Goal: Register for event/course: Register for event/course

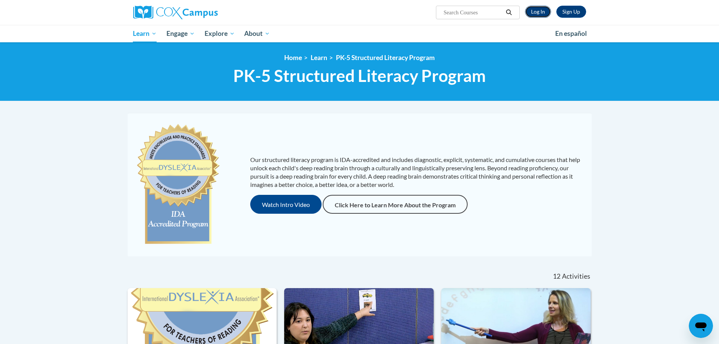
click at [540, 13] on link "Log In" at bounding box center [538, 12] width 26 height 12
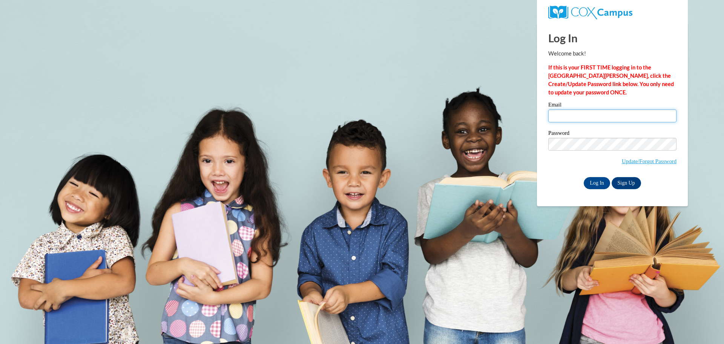
drag, startPoint x: 562, startPoint y: 118, endPoint x: 563, endPoint y: 123, distance: 4.8
click at [562, 118] on input "Email" at bounding box center [613, 115] width 128 height 13
type input "durikma@wauwatosa.k12.wi.us"
click at [584, 177] on input "Log In" at bounding box center [597, 183] width 26 height 12
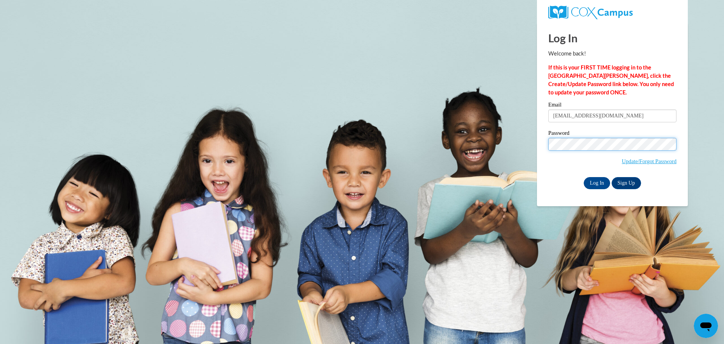
click at [584, 177] on input "Log In" at bounding box center [597, 183] width 26 height 12
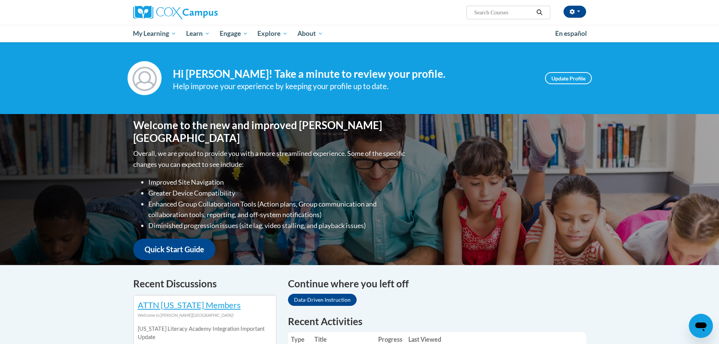
scroll to position [226, 0]
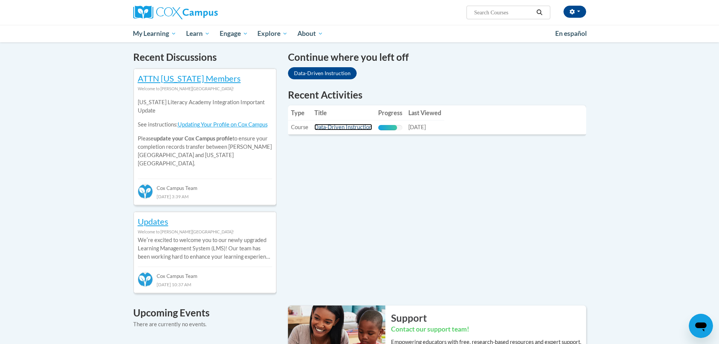
click at [345, 126] on link "Data-Driven Instruction" at bounding box center [343, 127] width 58 height 6
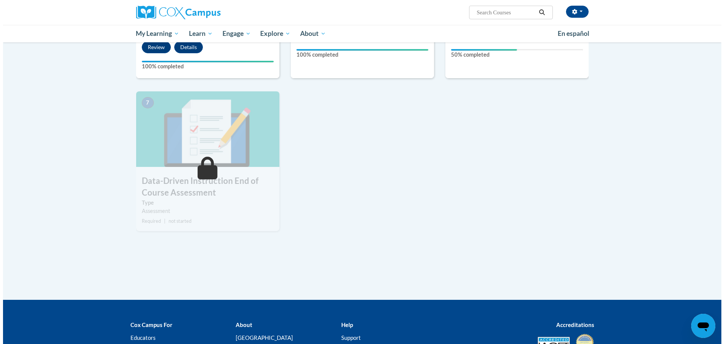
scroll to position [377, 0]
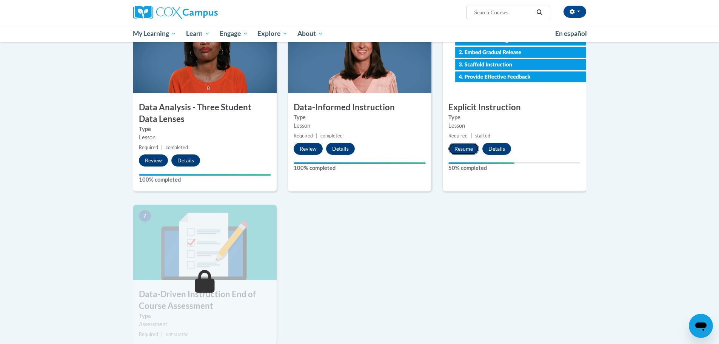
click at [465, 146] on button "Resume" at bounding box center [463, 149] width 31 height 12
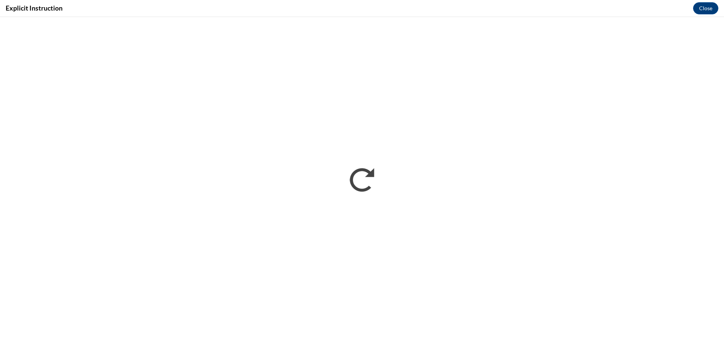
scroll to position [0, 0]
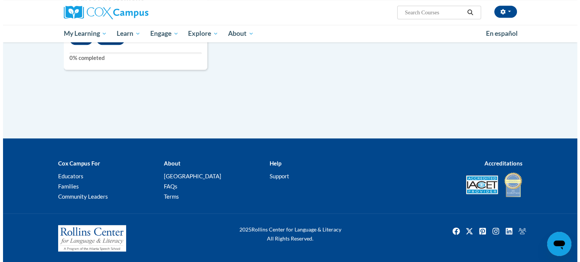
scroll to position [630, 0]
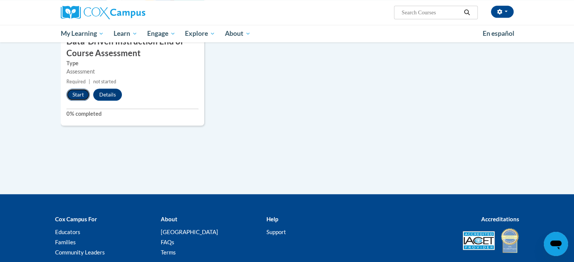
click at [74, 96] on button "Start" at bounding box center [77, 95] width 23 height 12
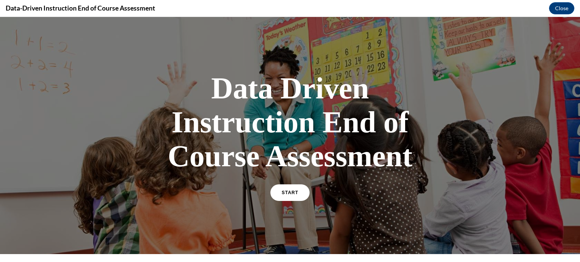
scroll to position [0, 0]
click at [296, 187] on link "START" at bounding box center [289, 192] width 41 height 17
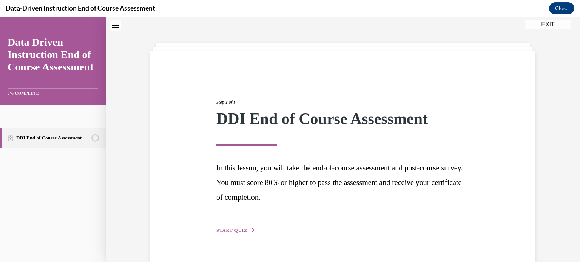
scroll to position [41, 0]
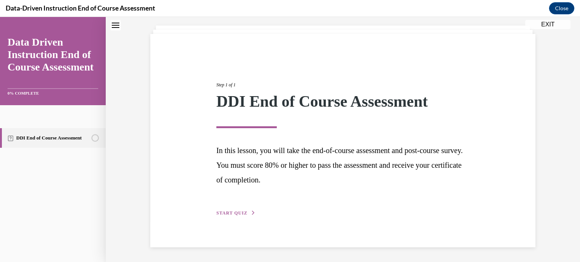
click at [228, 212] on span "START QUIZ" at bounding box center [231, 213] width 31 height 5
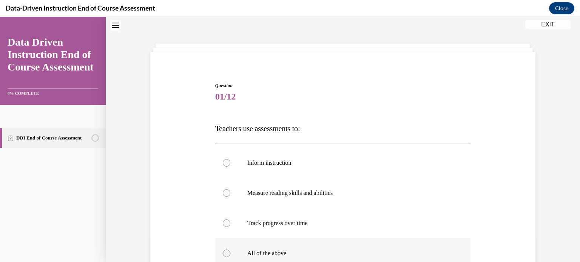
click at [301, 246] on label "All of the above" at bounding box center [342, 253] width 255 height 30
click at [230, 250] on input "All of the above" at bounding box center [227, 254] width 8 height 8
radio input "true"
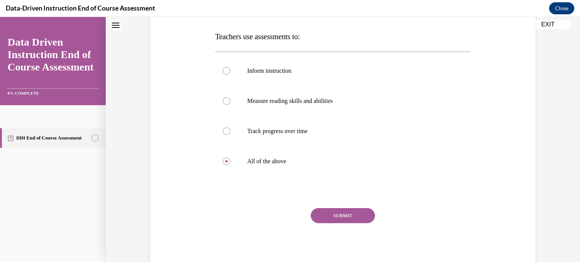
click at [343, 216] on button "SUBMIT" at bounding box center [343, 215] width 64 height 15
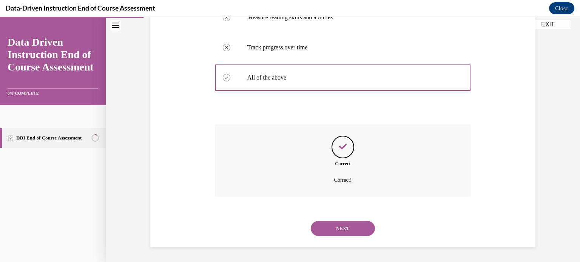
click at [337, 225] on button "NEXT" at bounding box center [343, 228] width 64 height 15
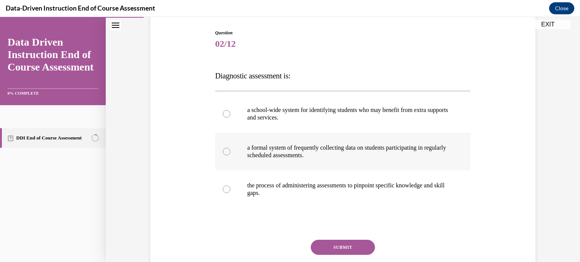
scroll to position [107, 0]
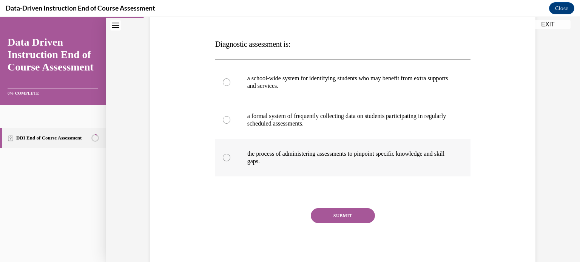
click at [263, 148] on label "the process of administering assessments to pinpoint specific knowledge and ski…" at bounding box center [342, 158] width 255 height 38
click at [230, 154] on input "the process of administering assessments to pinpoint specific knowledge and ski…" at bounding box center [227, 158] width 8 height 8
radio input "true"
click at [349, 214] on button "SUBMIT" at bounding box center [343, 215] width 64 height 15
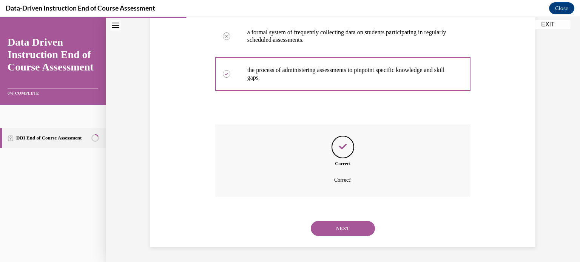
click at [332, 231] on button "NEXT" at bounding box center [343, 228] width 64 height 15
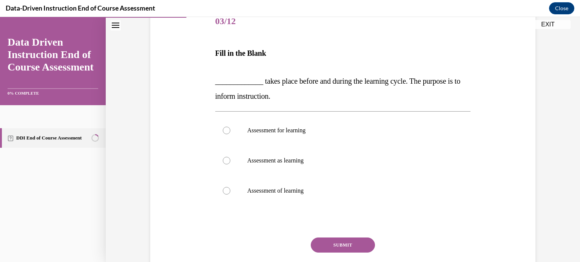
scroll to position [98, 0]
click at [335, 183] on label "Assessment of learning" at bounding box center [342, 191] width 255 height 30
click at [230, 187] on input "Assessment of learning" at bounding box center [227, 191] width 8 height 8
radio input "true"
click at [326, 131] on p "Assessment for learning" at bounding box center [349, 131] width 205 height 8
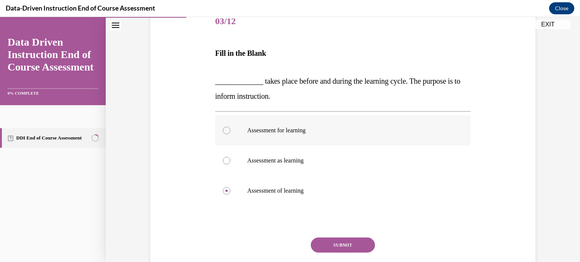
click at [230, 131] on input "Assessment for learning" at bounding box center [227, 131] width 8 height 8
radio input "true"
click at [359, 241] on button "SUBMIT" at bounding box center [343, 245] width 64 height 15
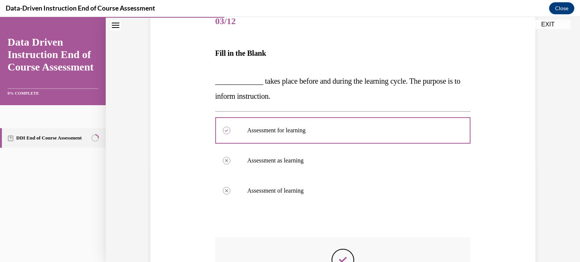
scroll to position [211, 0]
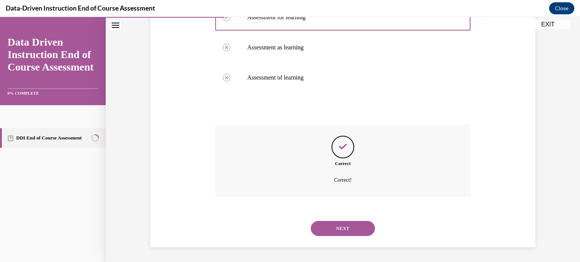
click at [340, 234] on button "NEXT" at bounding box center [343, 228] width 64 height 15
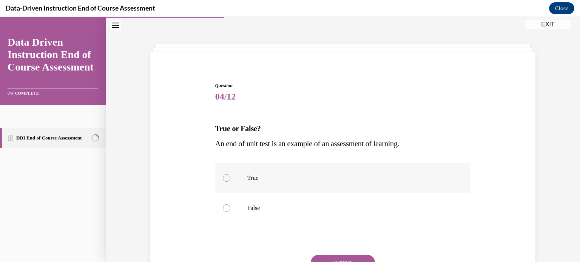
click at [258, 164] on label "True" at bounding box center [342, 178] width 255 height 30
click at [230, 174] on input "True" at bounding box center [227, 178] width 8 height 8
radio input "true"
click at [346, 257] on button "SUBMIT" at bounding box center [343, 262] width 64 height 15
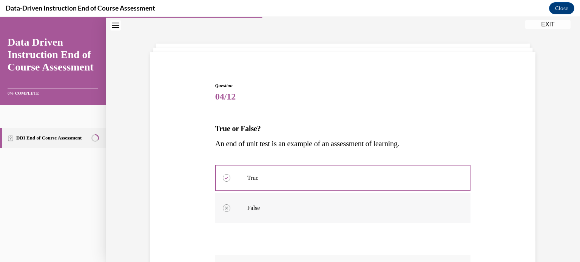
scroll to position [153, 0]
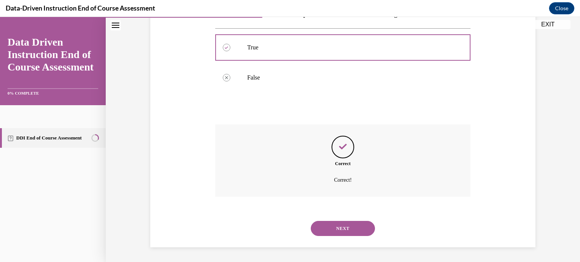
click at [337, 226] on button "NEXT" at bounding box center [343, 228] width 64 height 15
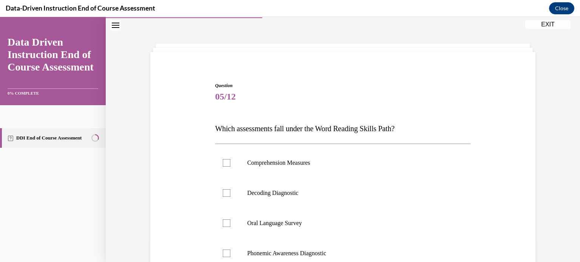
scroll to position [98, 0]
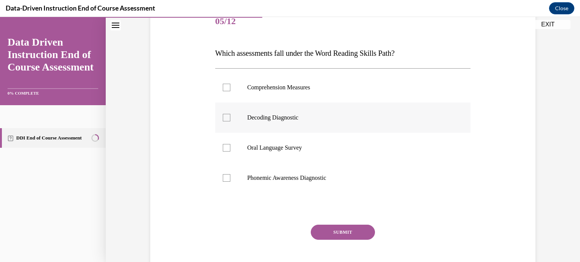
click at [327, 117] on p "Decoding Diagnostic" at bounding box center [349, 118] width 205 height 8
click at [230, 117] on input "Decoding Diagnostic" at bounding box center [227, 118] width 8 height 8
checkbox input "true"
click at [318, 181] on p "Phonemic Awareness Diagnostic" at bounding box center [349, 178] width 205 height 8
click at [230, 181] on input "Phonemic Awareness Diagnostic" at bounding box center [227, 178] width 8 height 8
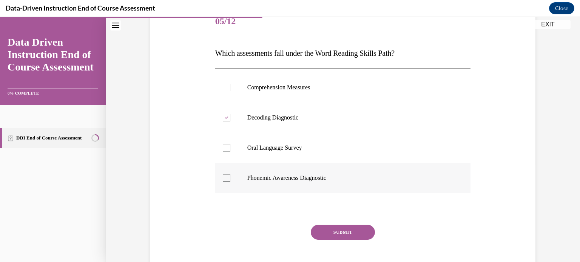
checkbox input "true"
click at [345, 230] on button "SUBMIT" at bounding box center [343, 232] width 64 height 15
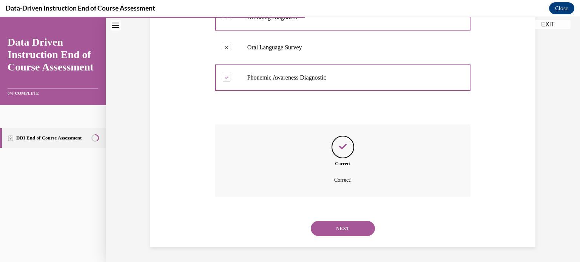
click at [343, 226] on button "NEXT" at bounding box center [343, 228] width 64 height 15
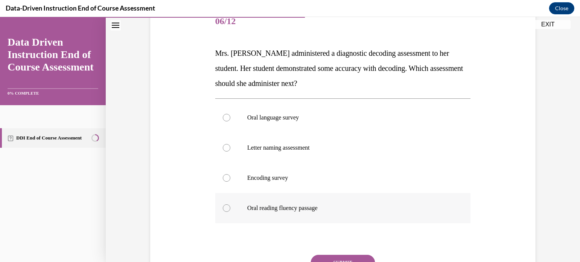
click at [287, 210] on p "Oral reading fluency passage" at bounding box center [349, 209] width 205 height 8
click at [230, 210] on input "Oral reading fluency passage" at bounding box center [227, 209] width 8 height 8
radio input "true"
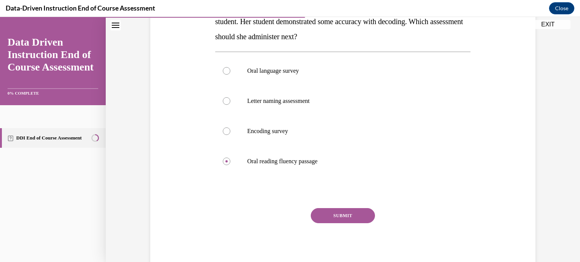
click at [340, 215] on button "SUBMIT" at bounding box center [343, 215] width 64 height 15
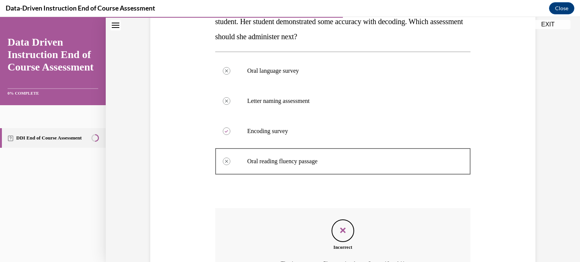
scroll to position [229, 0]
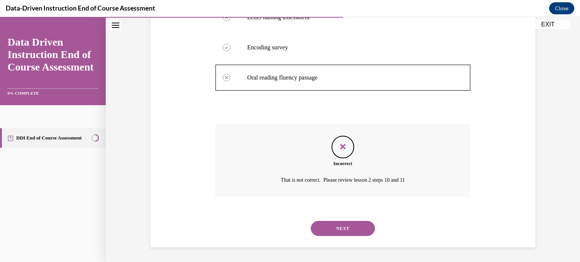
click at [340, 223] on button "NEXT" at bounding box center [343, 228] width 64 height 15
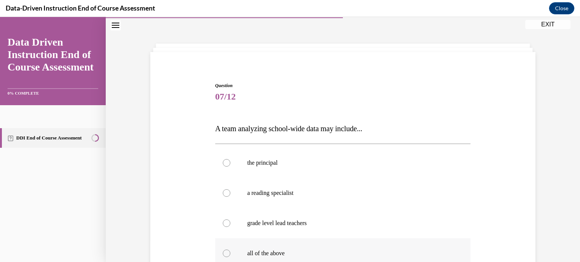
click at [332, 242] on label "all of the above" at bounding box center [342, 253] width 255 height 30
click at [230, 250] on input "all of the above" at bounding box center [227, 254] width 8 height 8
radio input "true"
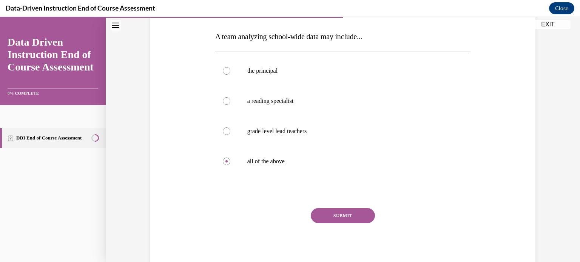
click at [330, 218] on button "SUBMIT" at bounding box center [343, 215] width 64 height 15
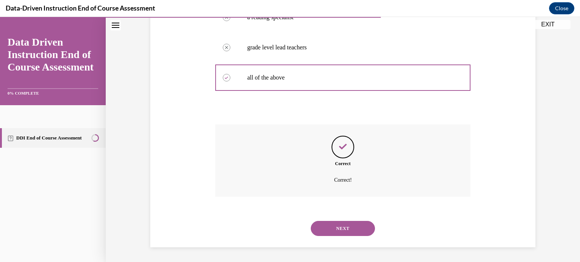
click at [343, 226] on button "NEXT" at bounding box center [343, 228] width 64 height 15
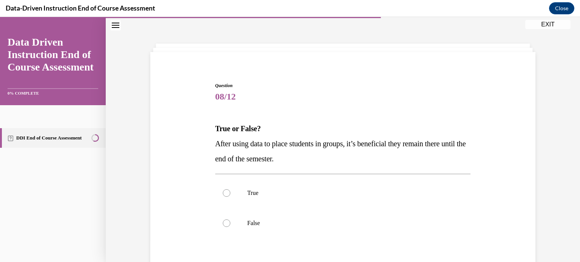
scroll to position [60, 0]
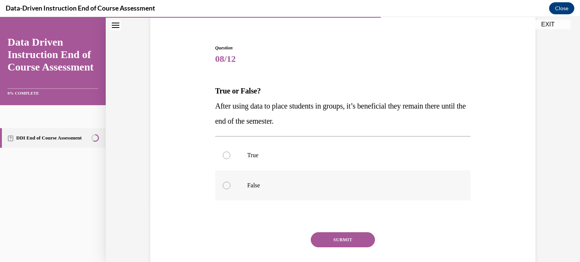
click at [266, 176] on label "False" at bounding box center [342, 186] width 255 height 30
click at [230, 182] on input "False" at bounding box center [227, 186] width 8 height 8
radio input "true"
click at [349, 237] on button "SUBMIT" at bounding box center [343, 239] width 64 height 15
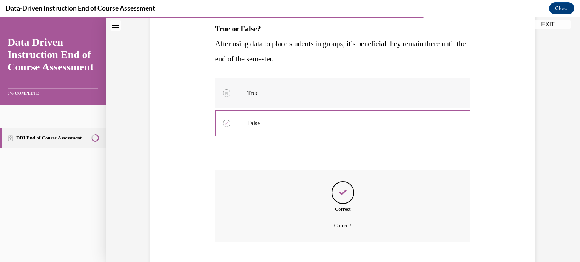
scroll to position [168, 0]
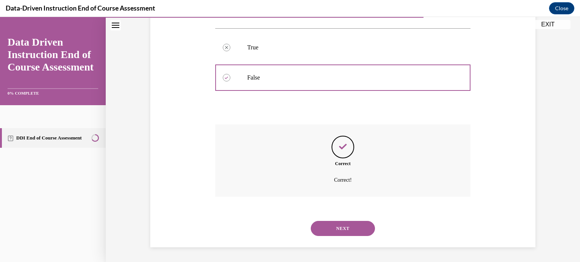
click at [334, 226] on button "NEXT" at bounding box center [343, 228] width 64 height 15
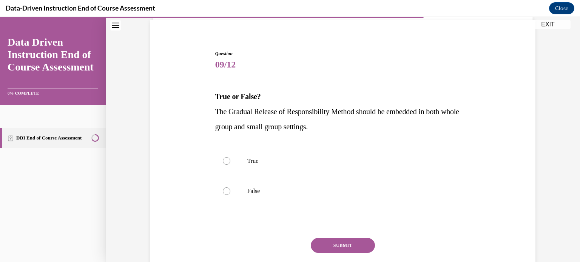
scroll to position [55, 0]
click at [277, 155] on label "True" at bounding box center [342, 160] width 255 height 30
click at [230, 157] on input "True" at bounding box center [227, 161] width 8 height 8
radio input "true"
click at [337, 245] on button "SUBMIT" at bounding box center [343, 244] width 64 height 15
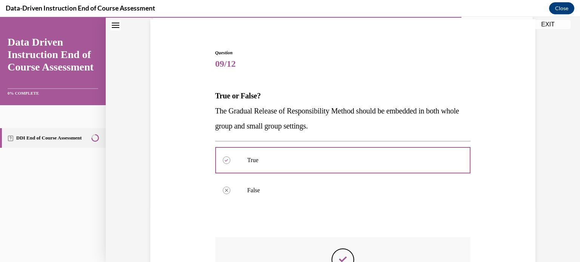
scroll to position [168, 0]
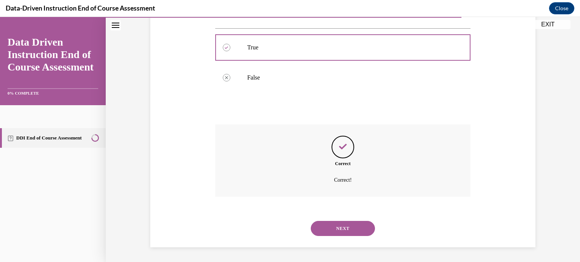
click at [338, 226] on button "NEXT" at bounding box center [343, 228] width 64 height 15
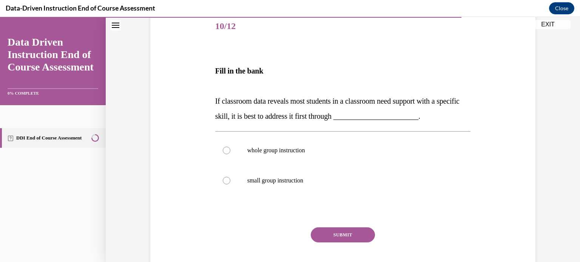
scroll to position [94, 0]
click at [272, 158] on label "whole group instruction" at bounding box center [342, 150] width 255 height 30
click at [230, 154] on input "whole group instruction" at bounding box center [227, 150] width 8 height 8
radio input "true"
click at [340, 236] on button "SUBMIT" at bounding box center [343, 234] width 64 height 15
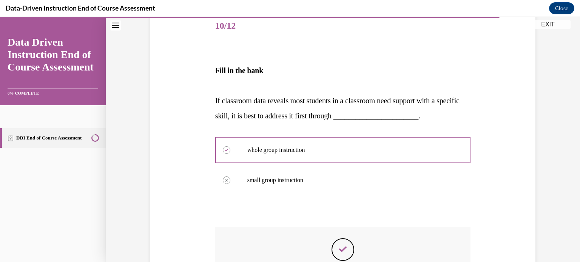
scroll to position [196, 0]
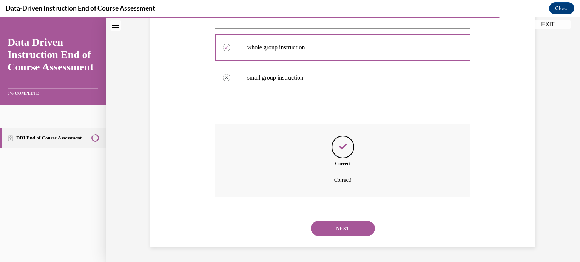
click at [341, 226] on button "NEXT" at bounding box center [343, 228] width 64 height 15
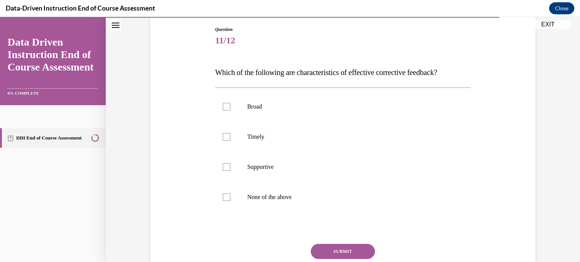
scroll to position [78, 0]
click at [264, 140] on p "Timely" at bounding box center [349, 138] width 205 height 8
click at [230, 140] on input "Timely" at bounding box center [227, 138] width 8 height 8
checkbox input "true"
click at [269, 167] on p "Supportive" at bounding box center [349, 168] width 205 height 8
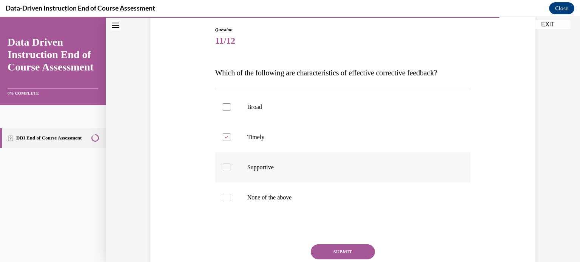
click at [230, 167] on input "Supportive" at bounding box center [227, 168] width 8 height 8
checkbox input "true"
click at [336, 249] on button "SUBMIT" at bounding box center [343, 252] width 64 height 15
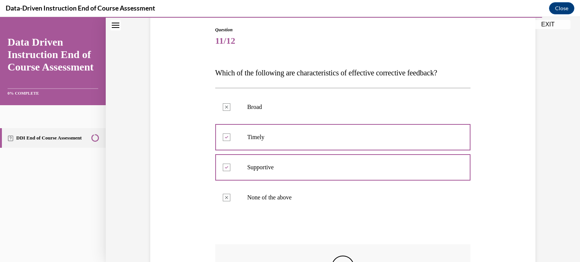
scroll to position [184, 0]
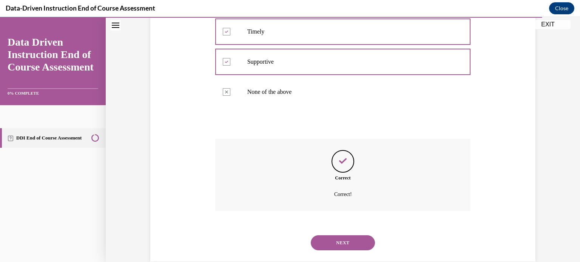
click at [339, 251] on div "NEXT" at bounding box center [342, 243] width 255 height 30
click at [338, 247] on button "NEXT" at bounding box center [343, 242] width 64 height 15
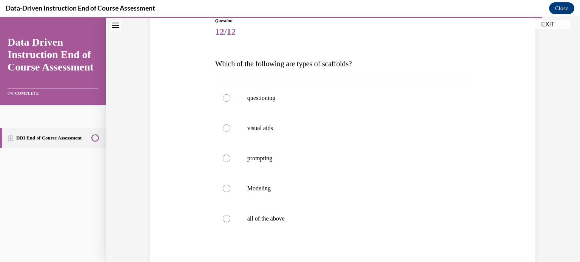
scroll to position [88, 0]
click at [256, 209] on label "all of the above" at bounding box center [342, 218] width 255 height 30
click at [230, 215] on input "all of the above" at bounding box center [227, 219] width 8 height 8
radio input "true"
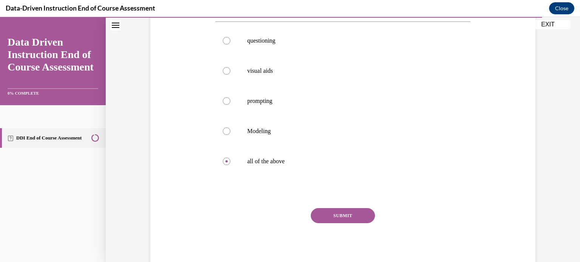
click at [343, 212] on button "SUBMIT" at bounding box center [343, 215] width 64 height 15
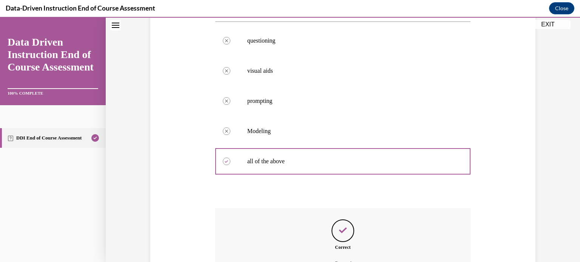
scroll to position [229, 0]
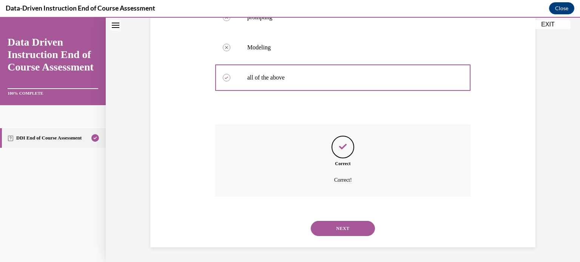
click at [345, 245] on div "SUBMIT NEXT" at bounding box center [342, 227] width 255 height 39
click at [339, 233] on button "NEXT" at bounding box center [343, 228] width 64 height 15
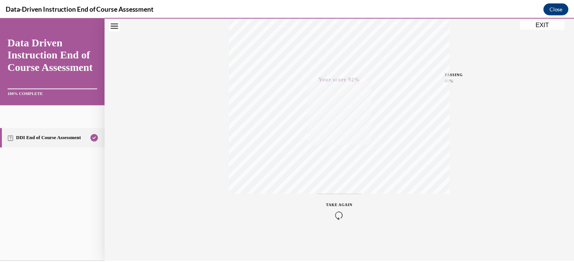
scroll to position [0, 0]
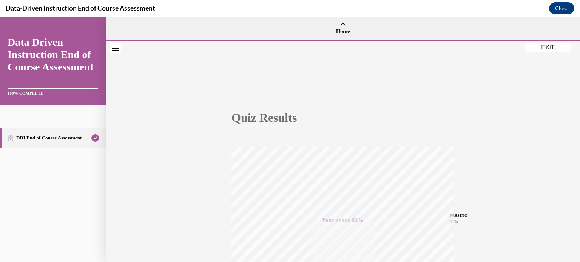
click at [549, 46] on button "EXIT" at bounding box center [547, 47] width 45 height 9
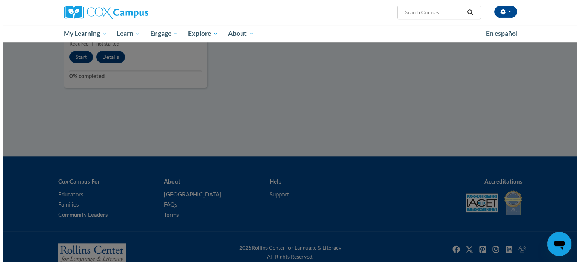
scroll to position [686, 0]
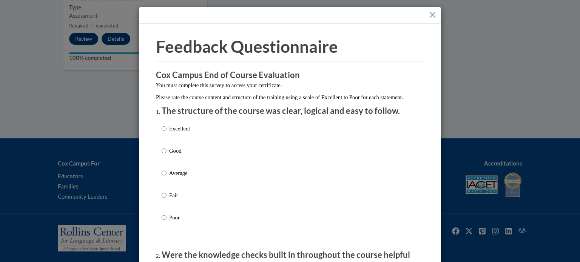
click at [174, 132] on div "Excellent Good Average Fair Poor" at bounding box center [175, 179] width 28 height 117
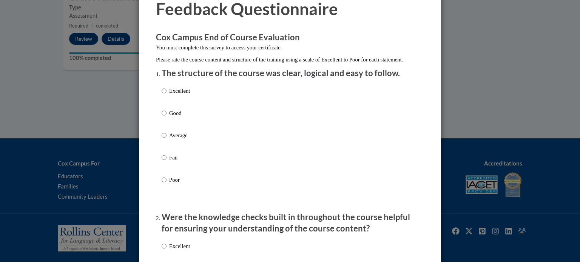
click at [175, 95] on p "Excellent" at bounding box center [179, 91] width 21 height 8
click at [166, 95] on input "Excellent" at bounding box center [163, 91] width 5 height 8
radio input "true"
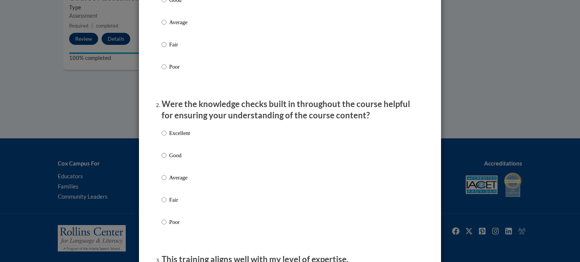
click at [175, 137] on p "Excellent" at bounding box center [179, 133] width 21 height 8
click at [166, 137] on input "Excellent" at bounding box center [163, 133] width 5 height 8
radio input "true"
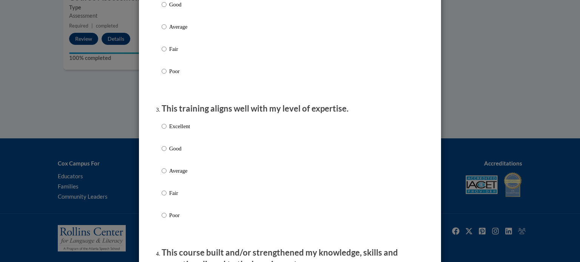
click at [175, 131] on p "Excellent" at bounding box center [179, 126] width 21 height 8
click at [166, 131] on input "Excellent" at bounding box center [163, 126] width 5 height 8
radio input "true"
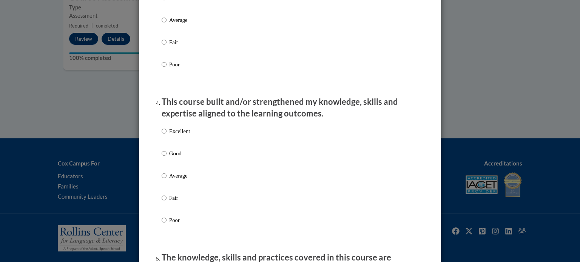
click at [175, 135] on p "Excellent" at bounding box center [179, 131] width 21 height 8
click at [166, 135] on input "Excellent" at bounding box center [163, 131] width 5 height 8
radio input "true"
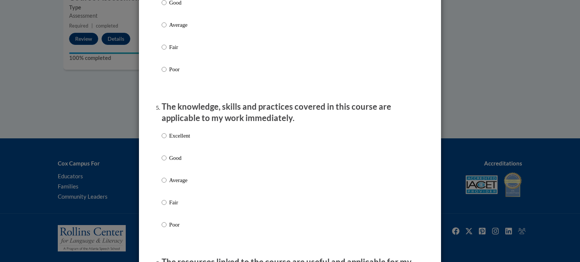
click at [175, 138] on div "Excellent Good Average Fair Poor" at bounding box center [175, 186] width 28 height 117
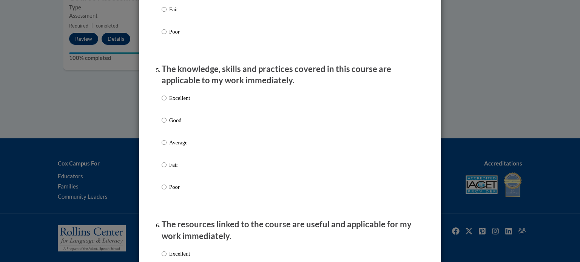
click at [178, 102] on p "Excellent" at bounding box center [179, 98] width 21 height 8
click at [166, 102] on input "Excellent" at bounding box center [163, 98] width 5 height 8
radio input "true"
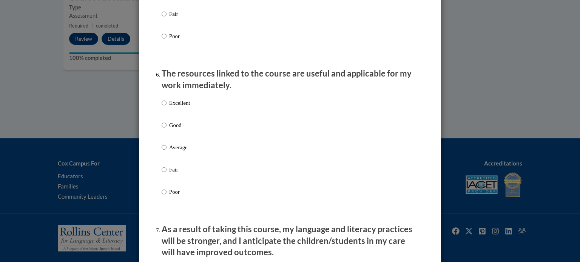
click at [177, 107] on p "Excellent" at bounding box center [179, 103] width 21 height 8
click at [166, 107] on input "Excellent" at bounding box center [163, 103] width 5 height 8
radio input "true"
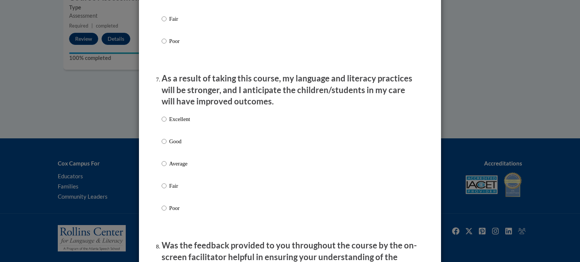
click at [175, 123] on p "Excellent" at bounding box center [179, 119] width 21 height 8
click at [166, 123] on input "Excellent" at bounding box center [163, 119] width 5 height 8
radio input "true"
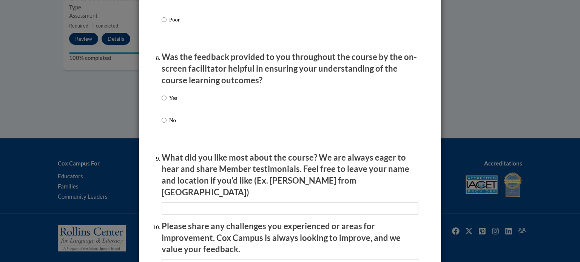
click at [169, 102] on p "Yes" at bounding box center [173, 98] width 8 height 8
click at [166, 102] on input "Yes" at bounding box center [163, 98] width 5 height 8
radio input "true"
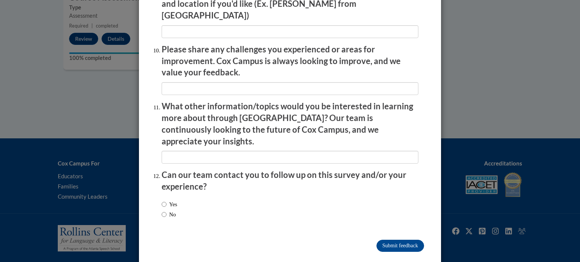
click at [169, 211] on label "No" at bounding box center [168, 215] width 14 height 8
click at [166, 211] on input "No" at bounding box center [163, 215] width 5 height 8
radio input "true"
click at [385, 240] on input "Submit feedback" at bounding box center [400, 246] width 48 height 12
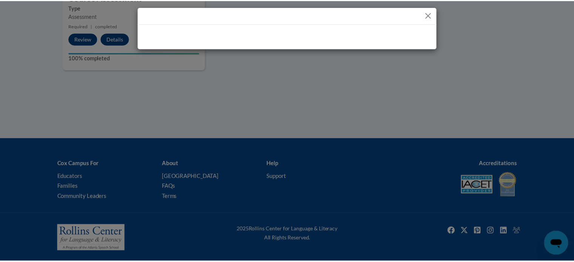
scroll to position [0, 0]
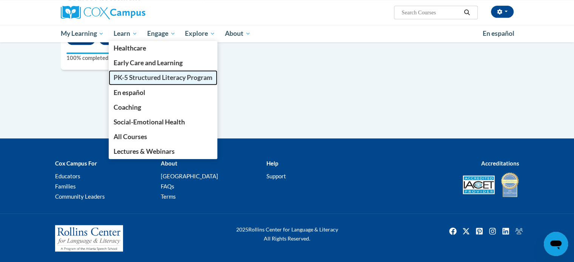
click at [151, 78] on span "PK-5 Structured Literacy Program" at bounding box center [163, 78] width 99 height 8
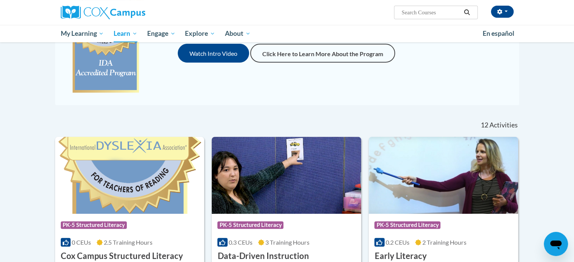
scroll to position [226, 0]
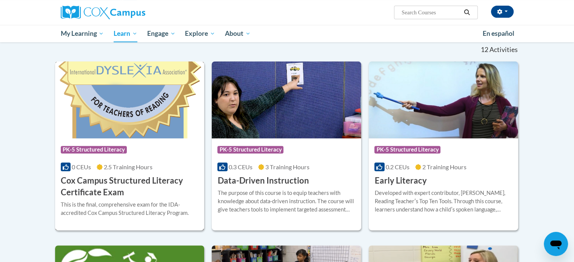
click at [128, 142] on div "Course Category: PK-5 Structured Literacy" at bounding box center [130, 150] width 138 height 17
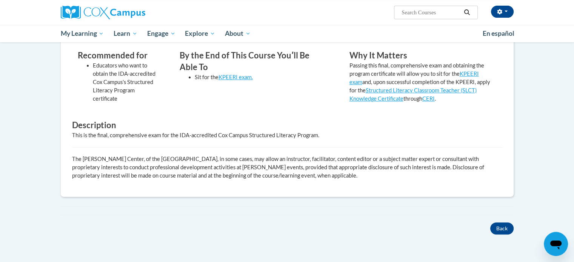
scroll to position [75, 0]
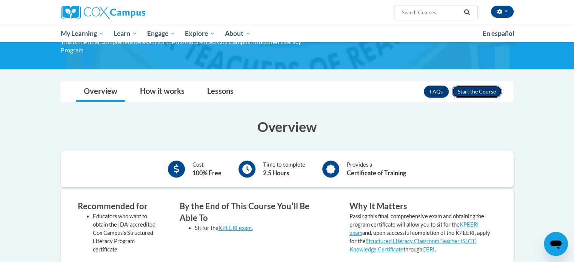
click at [466, 88] on button "Enroll" at bounding box center [477, 92] width 50 height 12
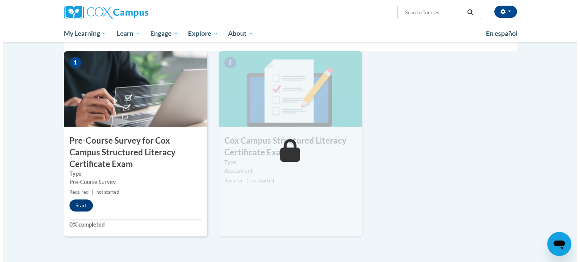
scroll to position [264, 0]
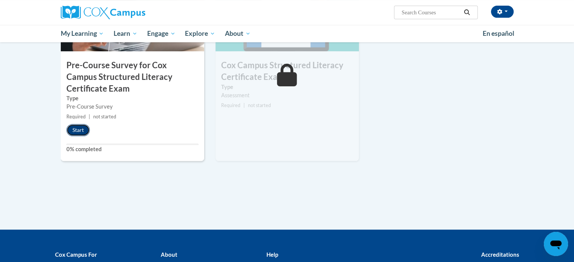
click at [82, 128] on button "Start" at bounding box center [77, 130] width 23 height 12
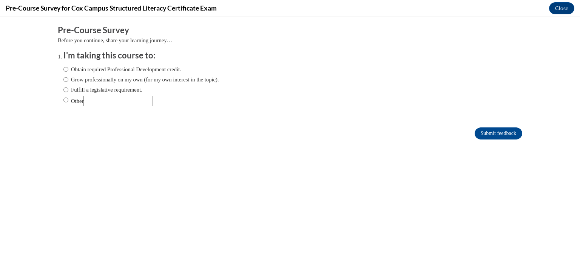
scroll to position [0, 0]
click at [155, 77] on label "Grow professionally on my own (for my own interest in the topic)." at bounding box center [140, 79] width 155 height 8
click at [68, 77] on input "Grow professionally on my own (for my own interest in the topic)." at bounding box center [65, 79] width 5 height 8
radio input "true"
click at [170, 66] on label "Obtain required Professional Development credit." at bounding box center [122, 69] width 118 height 8
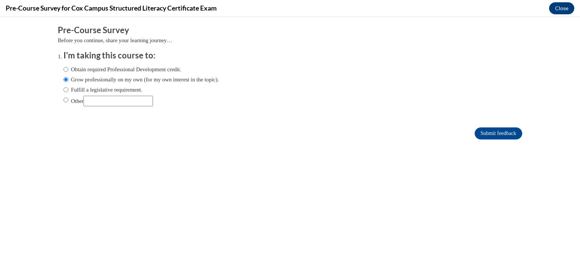
click at [68, 66] on input "Obtain required Professional Development credit." at bounding box center [65, 69] width 5 height 8
radio input "true"
click at [500, 129] on input "Submit feedback" at bounding box center [498, 134] width 48 height 12
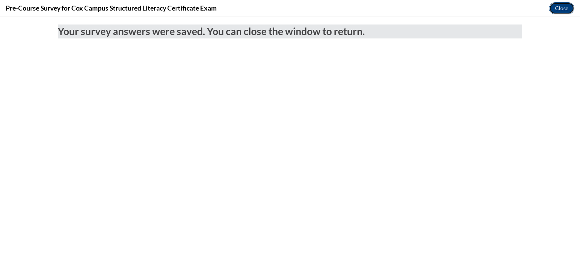
click at [560, 5] on button "Close" at bounding box center [561, 8] width 25 height 12
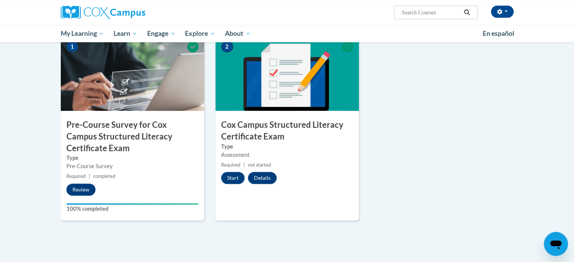
scroll to position [167, 0]
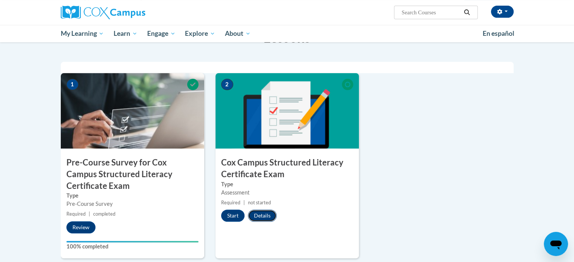
click at [262, 216] on button "Details" at bounding box center [262, 216] width 29 height 12
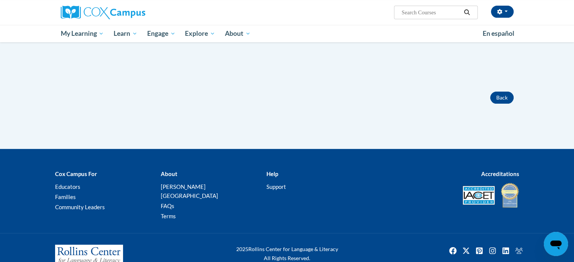
scroll to position [113, 0]
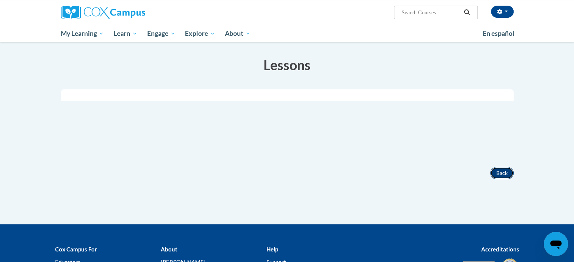
click at [505, 170] on button "Back" at bounding box center [501, 173] width 23 height 12
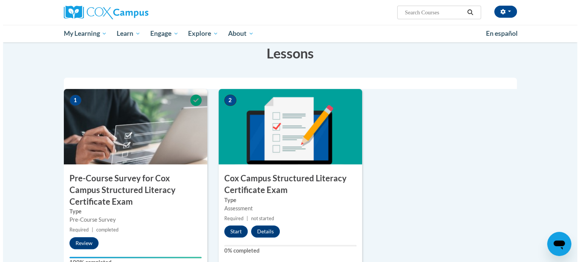
scroll to position [189, 0]
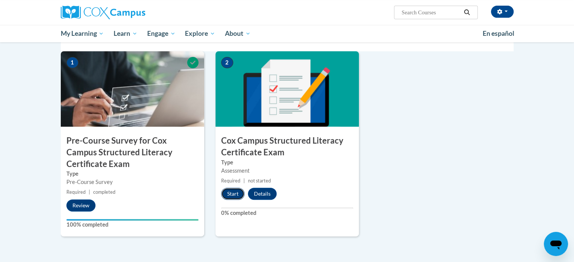
click at [235, 193] on button "Start" at bounding box center [232, 194] width 23 height 12
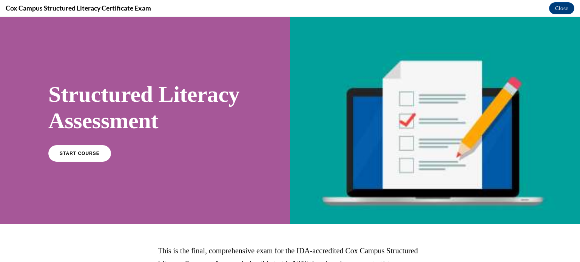
scroll to position [140, 0]
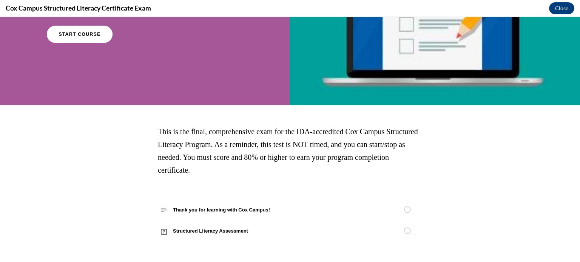
click at [98, 40] on link "START COURSE" at bounding box center [80, 33] width 66 height 17
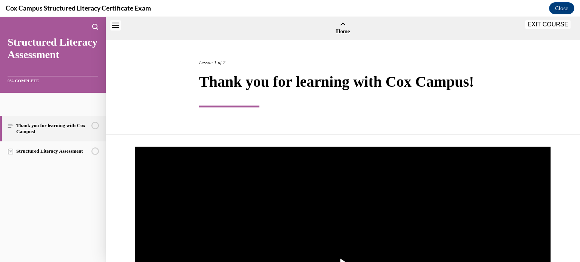
scroll to position [23, 0]
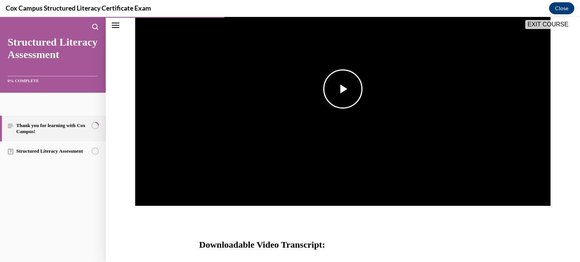
click at [328, 120] on img "Video player" at bounding box center [342, 89] width 415 height 234
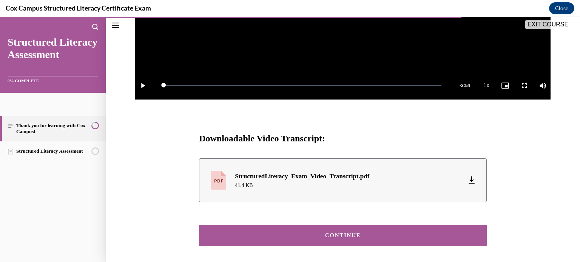
scroll to position [311, 0]
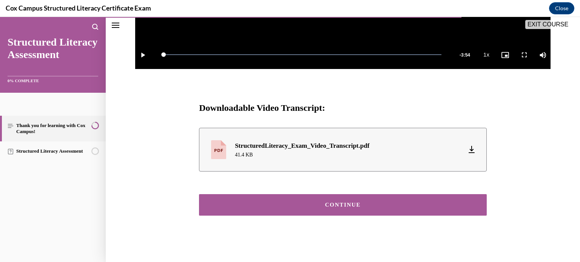
click at [324, 148] on div "StructuredLiteracy_Exam_Video_Transcript.pdf" at bounding box center [302, 146] width 134 height 10
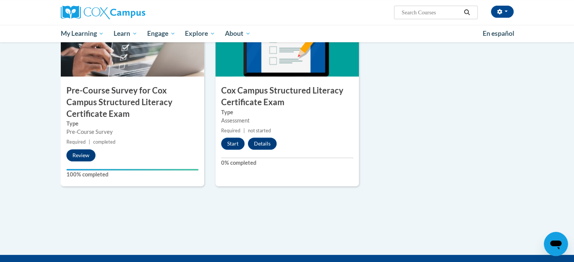
scroll to position [277, 0]
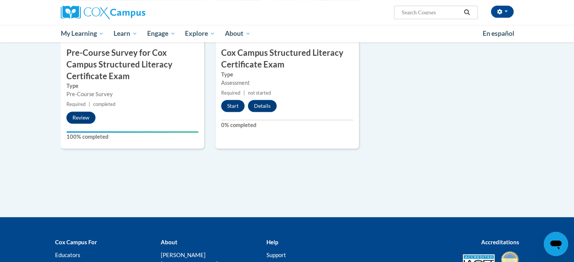
click at [233, 98] on div "2 Cox Campus Structured Literacy Certificate Exam Type Assessment Required | no…" at bounding box center [286, 55] width 143 height 185
click at [236, 104] on button "Start" at bounding box center [232, 106] width 23 height 12
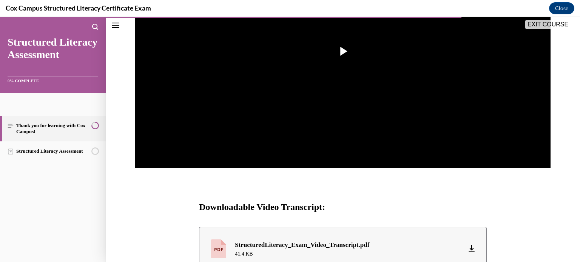
scroll to position [311, 0]
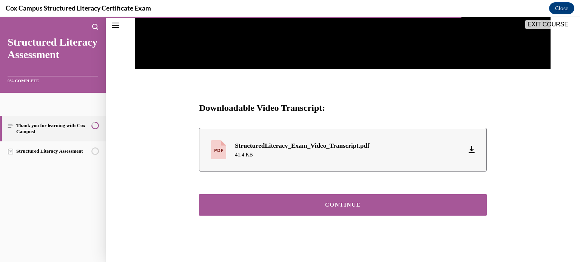
click at [387, 204] on div "CONTINUE" at bounding box center [343, 205] width 264 height 6
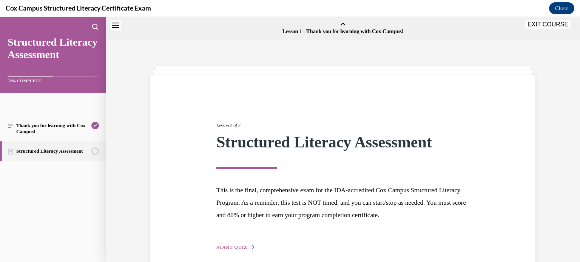
scroll to position [23, 0]
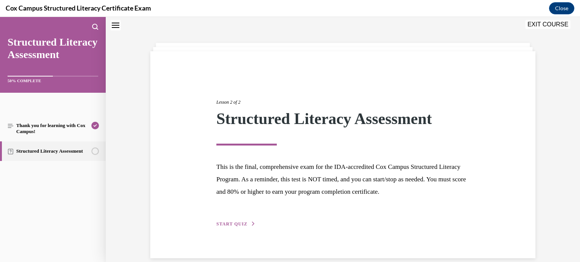
click at [232, 223] on span "START QUIZ" at bounding box center [231, 223] width 31 height 5
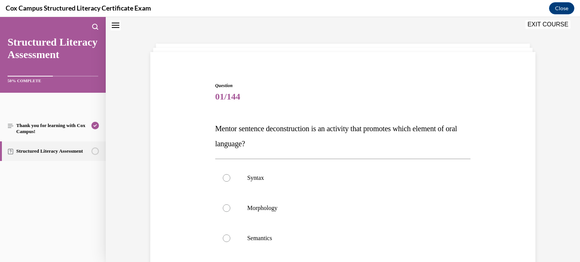
scroll to position [60, 0]
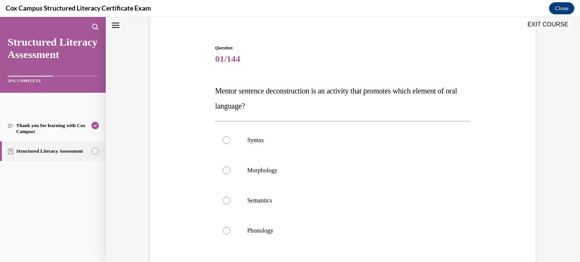
click at [551, 24] on button "EXIT COURSE" at bounding box center [547, 24] width 45 height 9
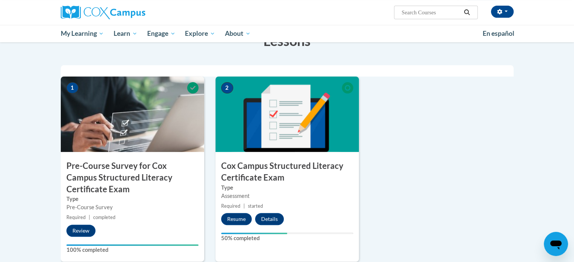
scroll to position [50, 0]
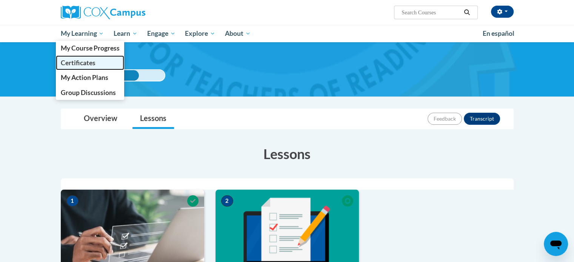
click at [98, 63] on link "Certificates" at bounding box center [90, 62] width 69 height 15
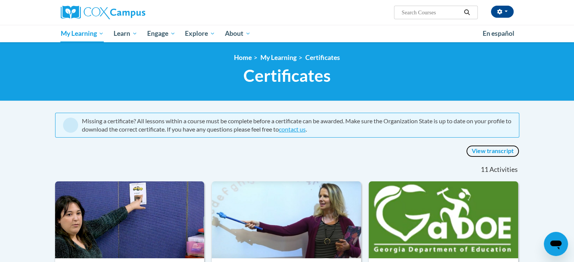
click at [489, 151] on link "View transcript" at bounding box center [492, 151] width 53 height 12
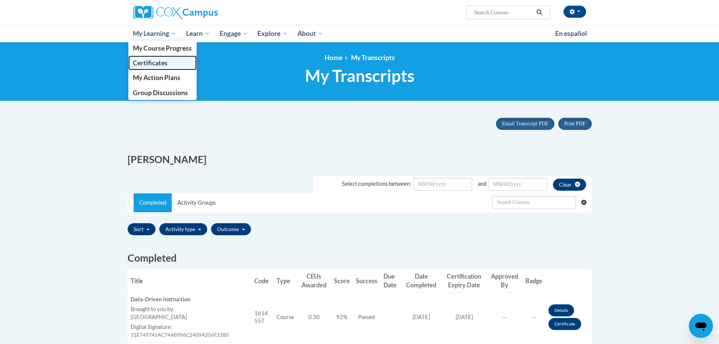
click at [161, 62] on span "Certificates" at bounding box center [150, 63] width 35 height 8
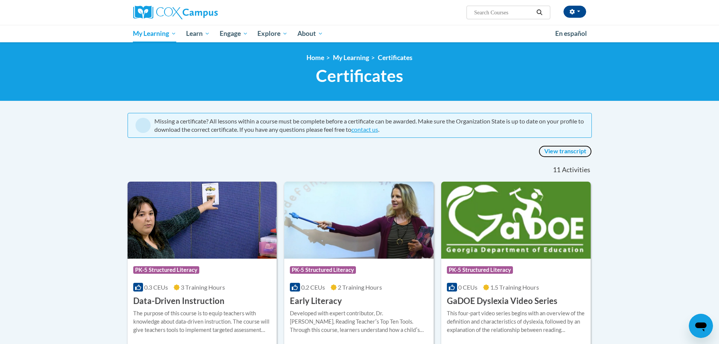
click at [578, 149] on link "View transcript" at bounding box center [564, 151] width 53 height 12
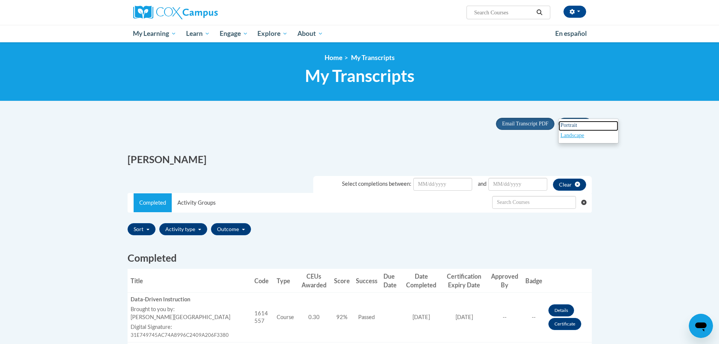
click at [581, 123] on link "Portrait" at bounding box center [588, 126] width 60 height 10
